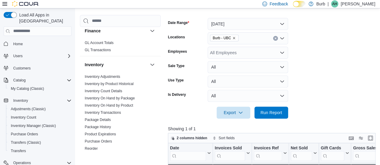
scroll to position [83, 0]
click at [233, 122] on div at bounding box center [273, 122] width 210 height 7
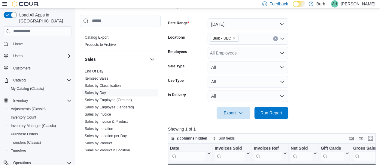
scroll to position [395, 0]
click at [99, 69] on link "End Of Day" at bounding box center [94, 71] width 19 height 4
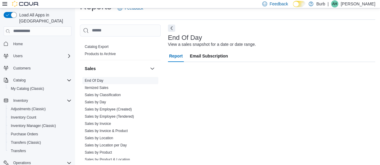
scroll to position [13, 0]
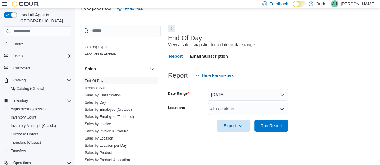
click at [281, 109] on icon "Open list of options" at bounding box center [282, 109] width 5 height 5
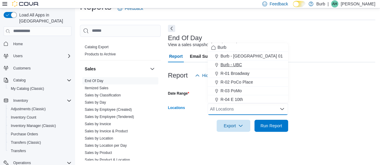
click at [229, 65] on span "Burb - UBC" at bounding box center [231, 65] width 22 height 6
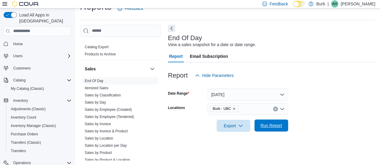
click at [264, 125] on span "Run Report" at bounding box center [271, 126] width 22 height 6
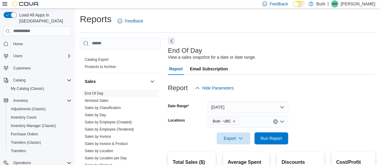
drag, startPoint x: 320, startPoint y: 111, endPoint x: 337, endPoint y: 108, distance: 17.3
click at [337, 108] on form "Date Range [DATE] Locations Burb - UBC Export Run Report" at bounding box center [271, 119] width 207 height 50
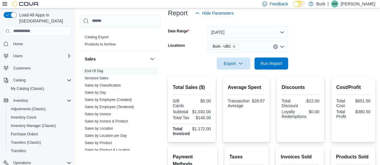
scroll to position [74, 0]
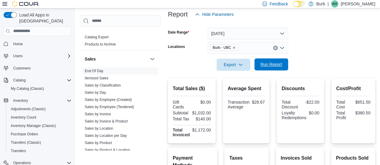
click at [270, 67] on span "Run Report" at bounding box center [271, 65] width 22 height 6
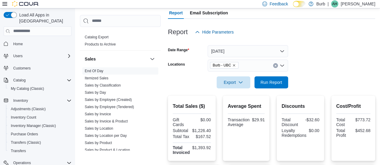
scroll to position [55, 0]
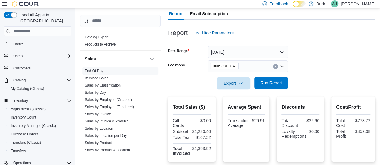
click at [268, 85] on span "Run Report" at bounding box center [271, 83] width 22 height 6
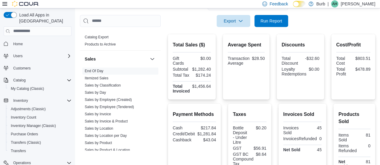
scroll to position [117, 0]
click at [259, 19] on span "Run Report" at bounding box center [271, 21] width 26 height 12
click at [273, 16] on span "Run Report" at bounding box center [271, 21] width 26 height 12
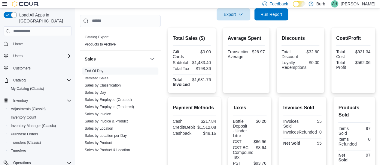
scroll to position [247, 0]
